Goal: Find specific page/section: Locate item on page

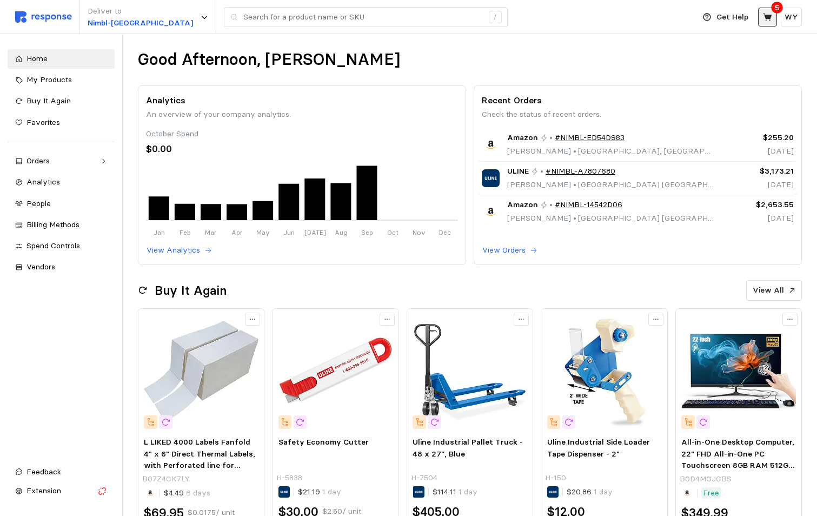
click at [769, 15] on icon at bounding box center [767, 17] width 9 height 8
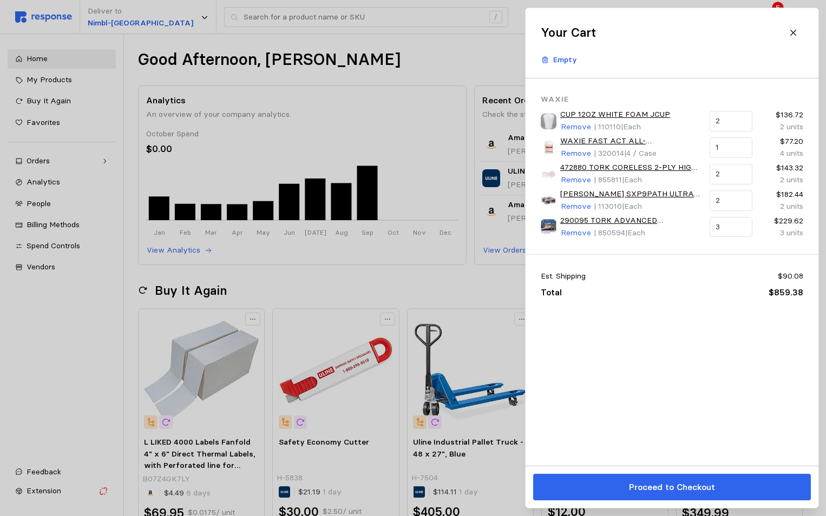
click at [364, 64] on div at bounding box center [413, 258] width 826 height 516
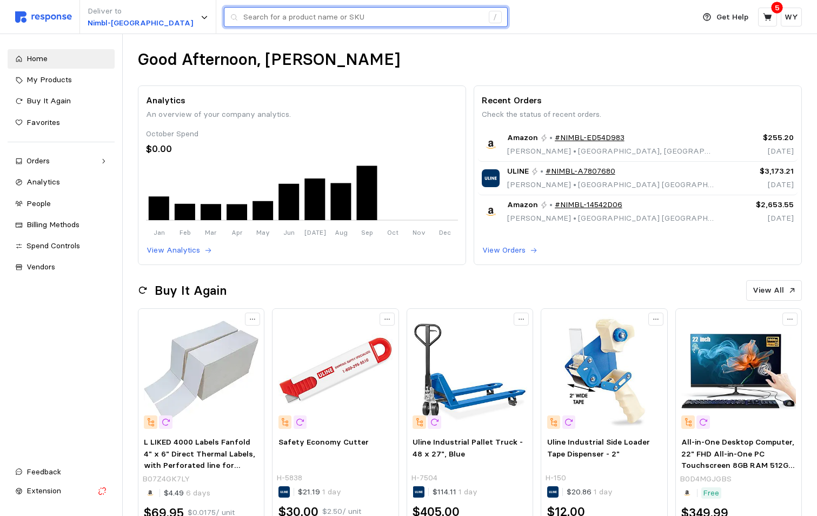
click at [255, 17] on input "text" at bounding box center [363, 17] width 240 height 19
paste input "$E5m!S23%"
drag, startPoint x: 250, startPoint y: 14, endPoint x: 197, endPoint y: 15, distance: 53.0
click at [224, 15] on div "$E5m!S23% /" at bounding box center [366, 17] width 284 height 21
paste input "262035"
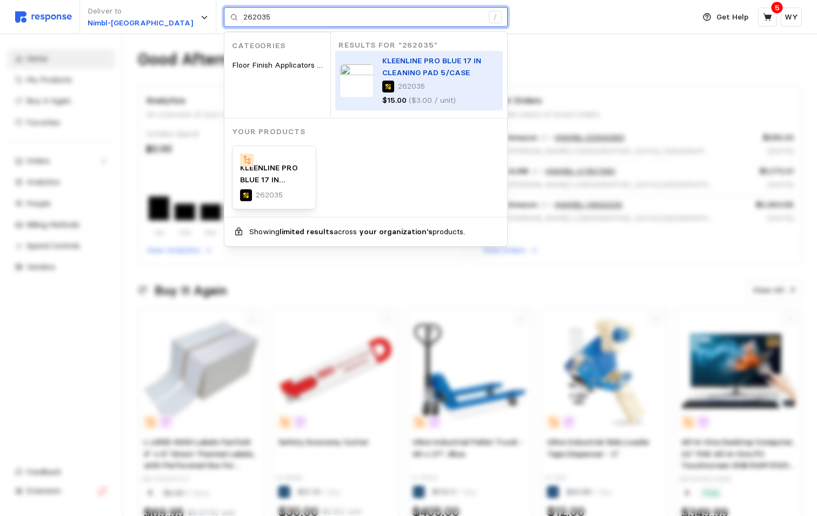
click at [382, 64] on span "KLEENLINE PRO BLUE 17 IN CLEANING PAD 5/CASE" at bounding box center [431, 67] width 99 height 22
type input "262035"
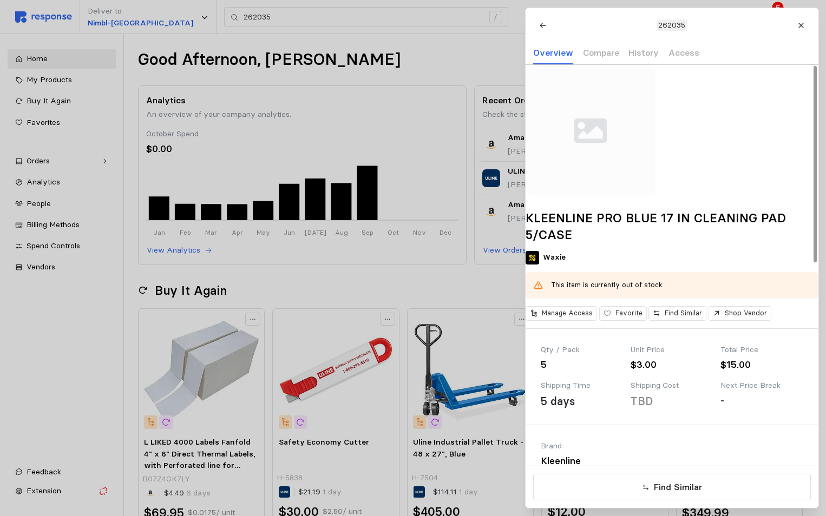
click at [554, 74] on div "KLEENLINE PRO BLUE 17 IN CLEANING PAD 5/CASE Waxie This item is currently out o…" at bounding box center [671, 196] width 293 height 263
